Goal: Information Seeking & Learning: Check status

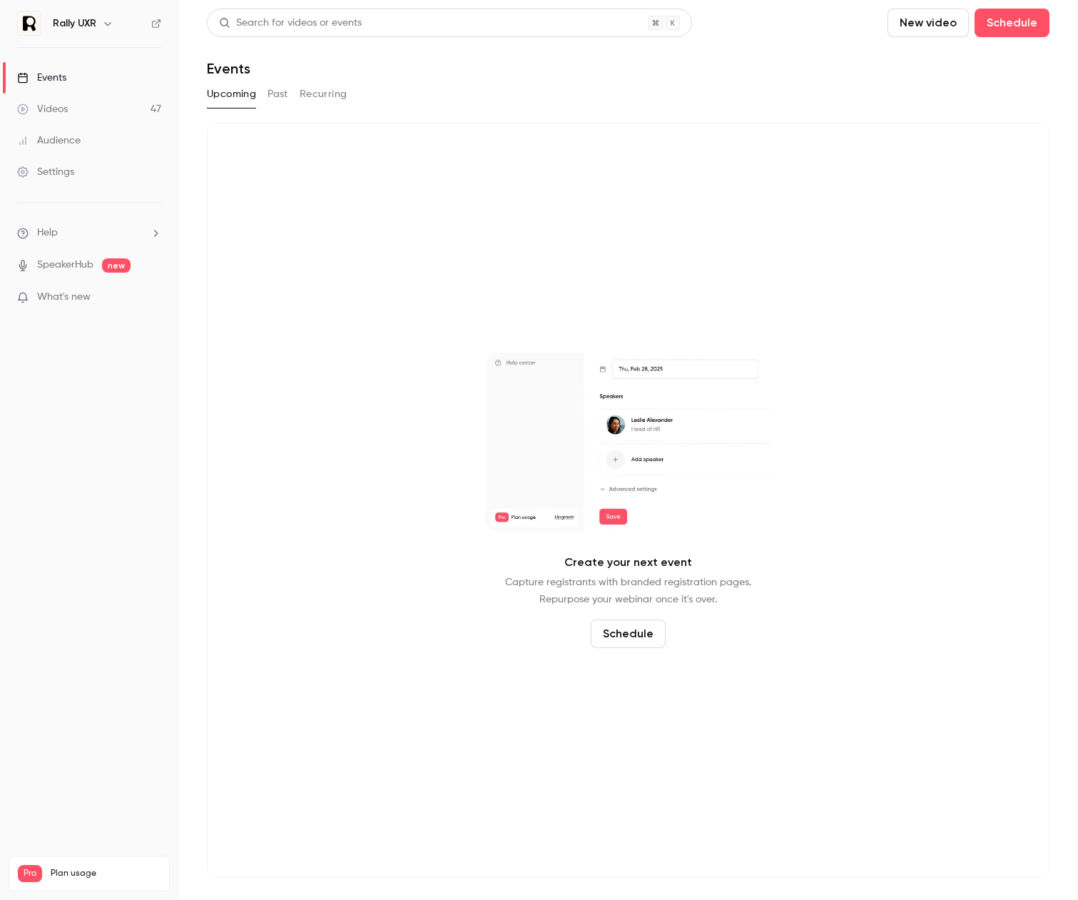
click at [242, 318] on div "Create your next event Capture registrants with branded registration pages. Rep…" at bounding box center [628, 500] width 843 height 754
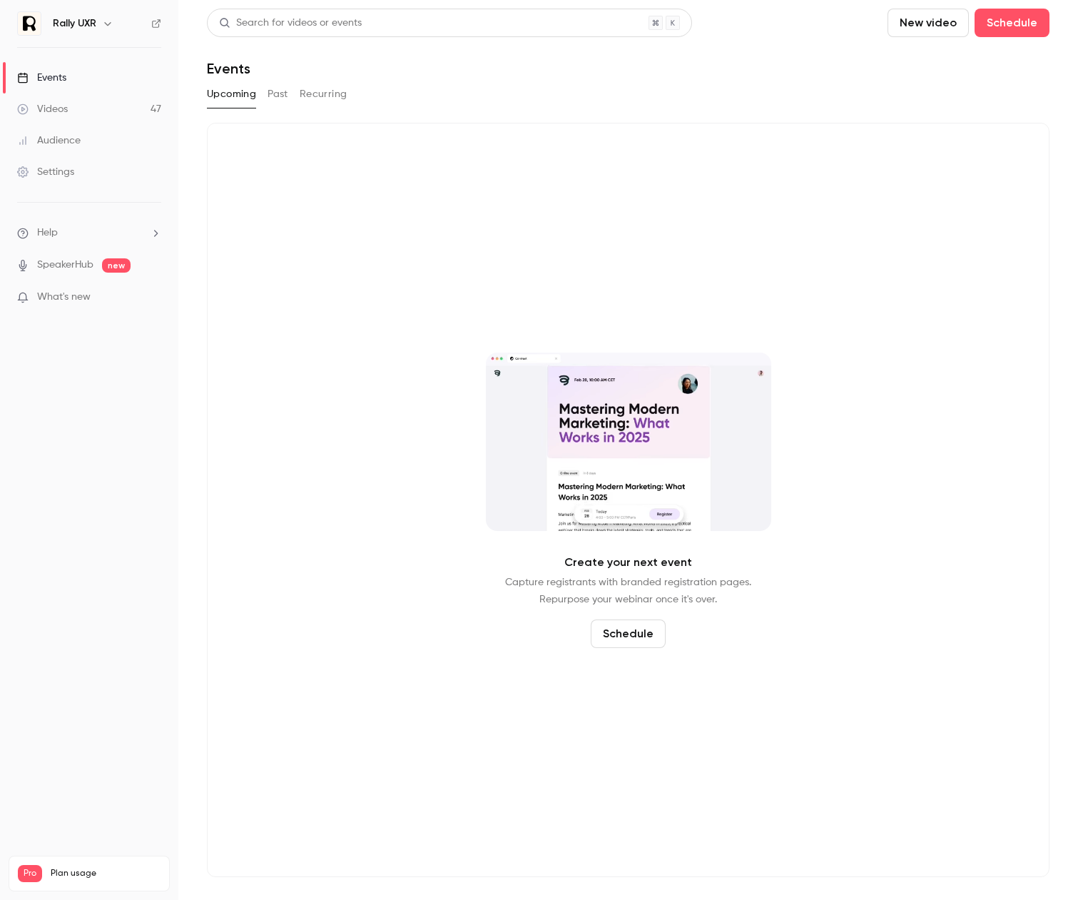
click at [83, 76] on link "Events" at bounding box center [89, 77] width 178 height 31
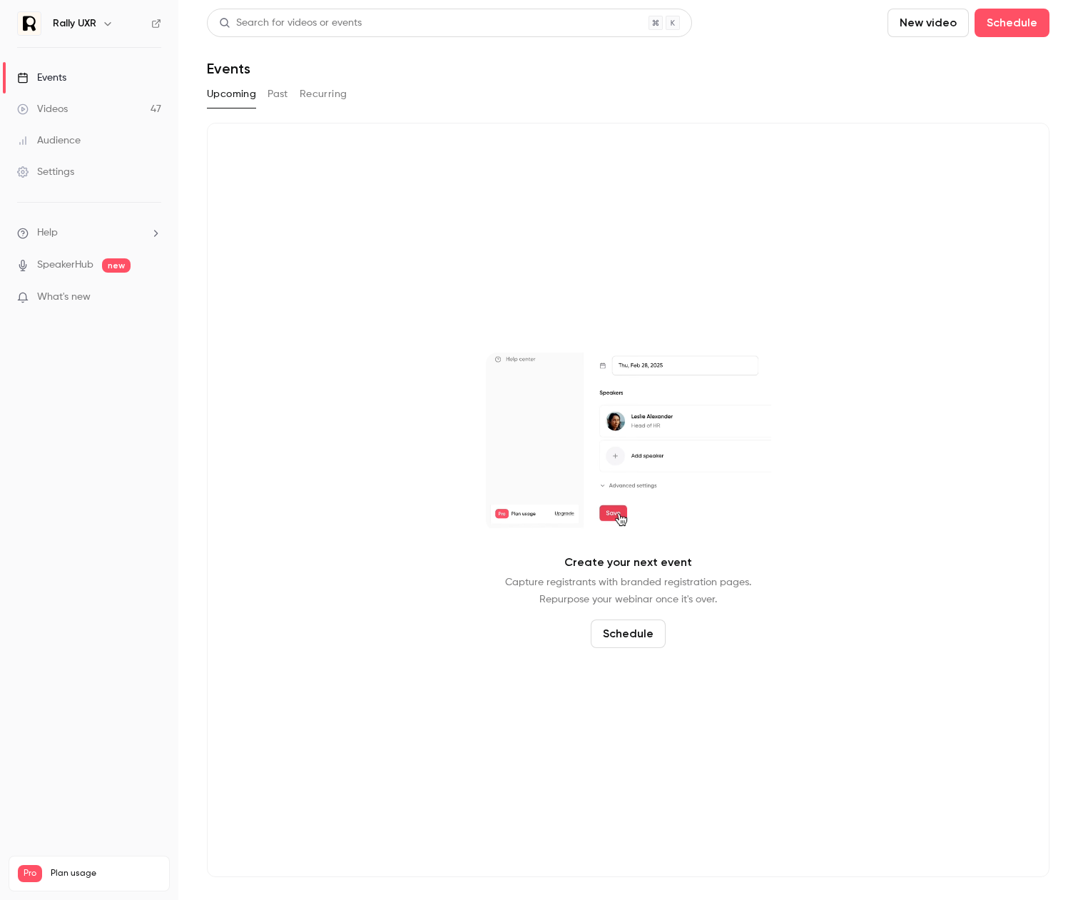
click at [279, 96] on button "Past" at bounding box center [278, 94] width 21 height 23
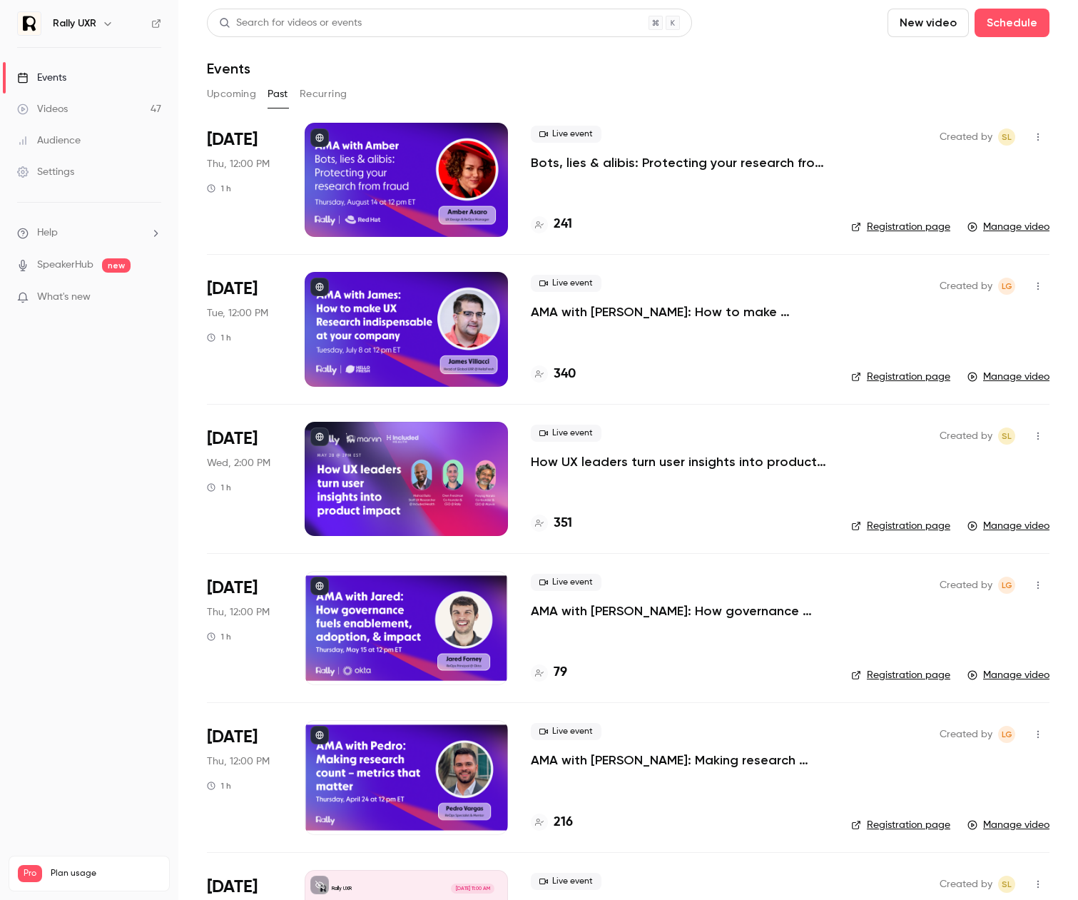
click at [713, 214] on div "Live event Bots, lies & alibis: Protecting your research from fraud 241" at bounding box center [680, 180] width 298 height 114
click at [428, 172] on div at bounding box center [406, 180] width 203 height 114
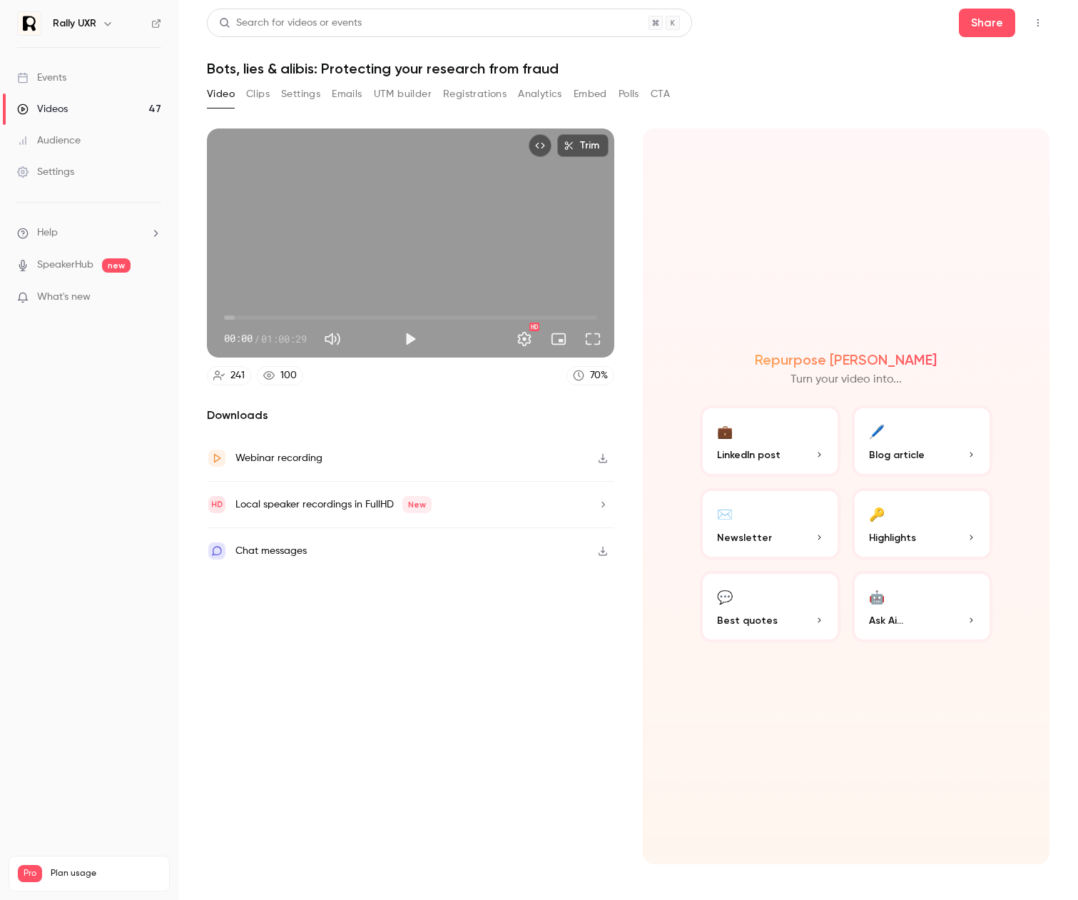
click at [492, 96] on button "Registrations" at bounding box center [475, 94] width 64 height 23
